Goal: Task Accomplishment & Management: Manage account settings

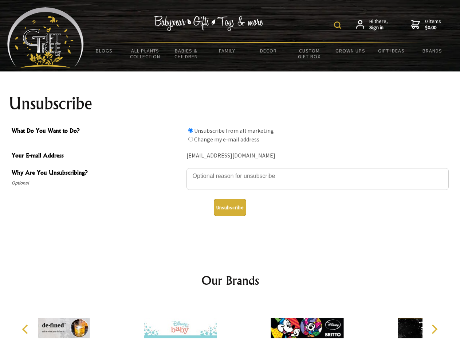
click at [339, 25] on img at bounding box center [337, 24] width 7 height 7
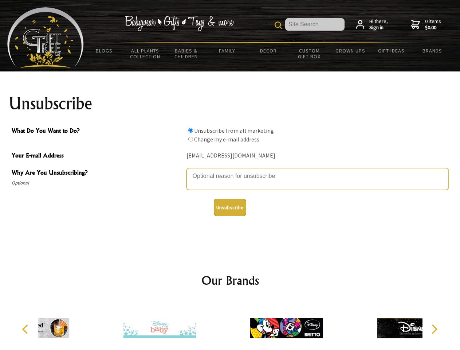
click at [230, 170] on textarea "Why Are You Unsubscribing?" at bounding box center [317, 179] width 262 height 22
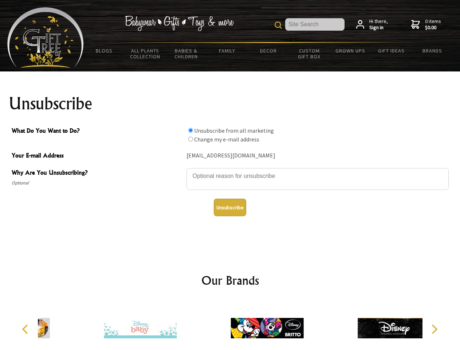
click at [190, 130] on input "What Do You Want to Do?" at bounding box center [190, 130] width 5 height 5
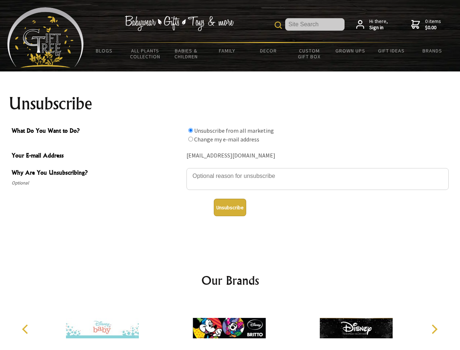
click at [190, 139] on input "What Do You Want to Do?" at bounding box center [190, 139] width 5 height 5
radio input "true"
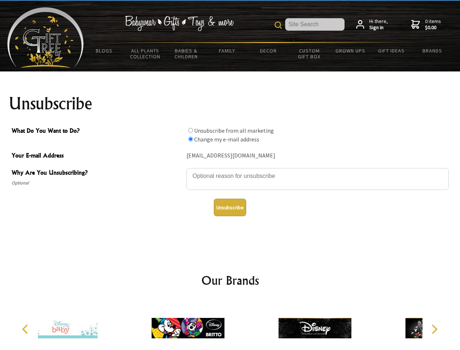
click at [230, 207] on button "Unsubscribe" at bounding box center [230, 207] width 32 height 17
click at [26, 329] on icon "Previous" at bounding box center [25, 328] width 9 height 9
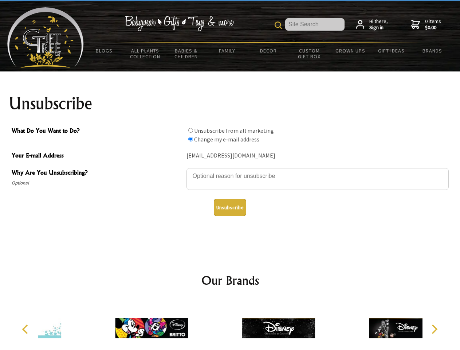
click at [434, 329] on icon "Next" at bounding box center [433, 328] width 9 height 9
